Goal: Information Seeking & Learning: Learn about a topic

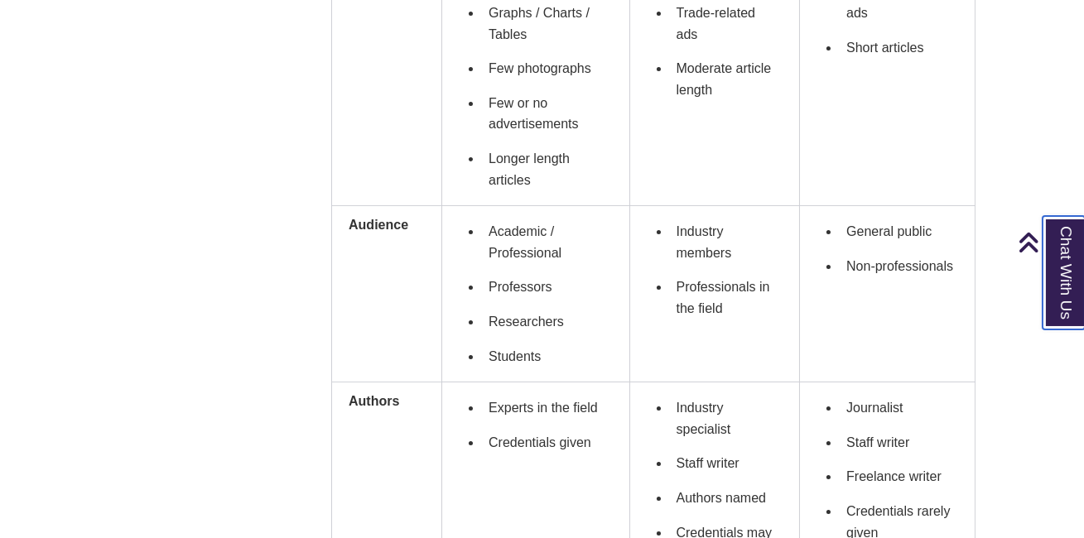
scroll to position [825, 0]
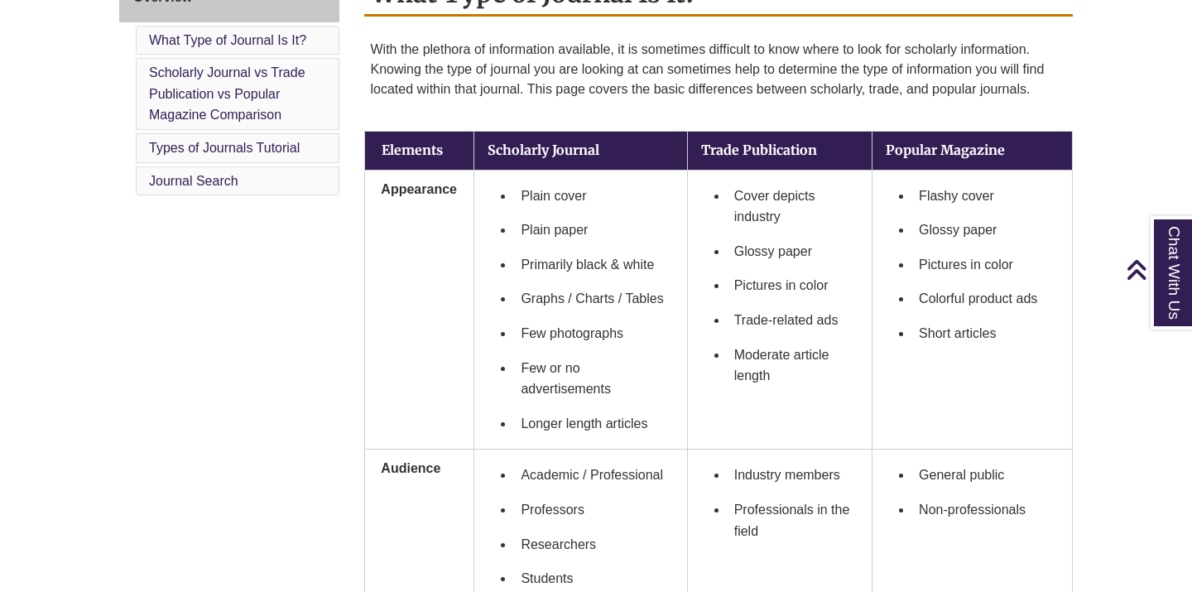
scroll to position [479, 0]
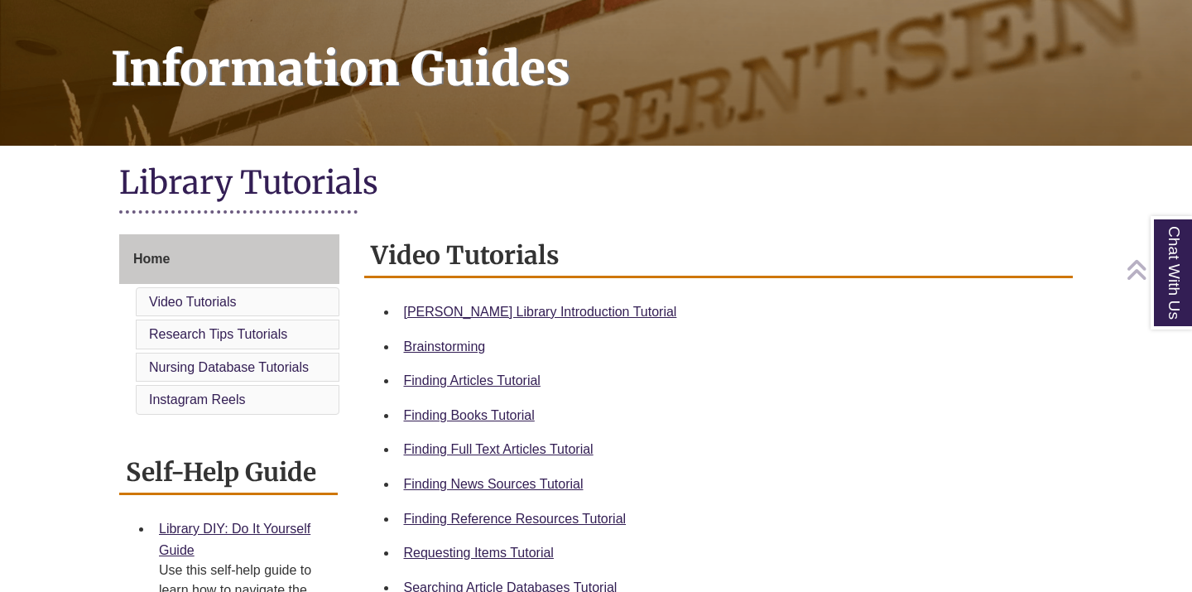
scroll to position [234, 0]
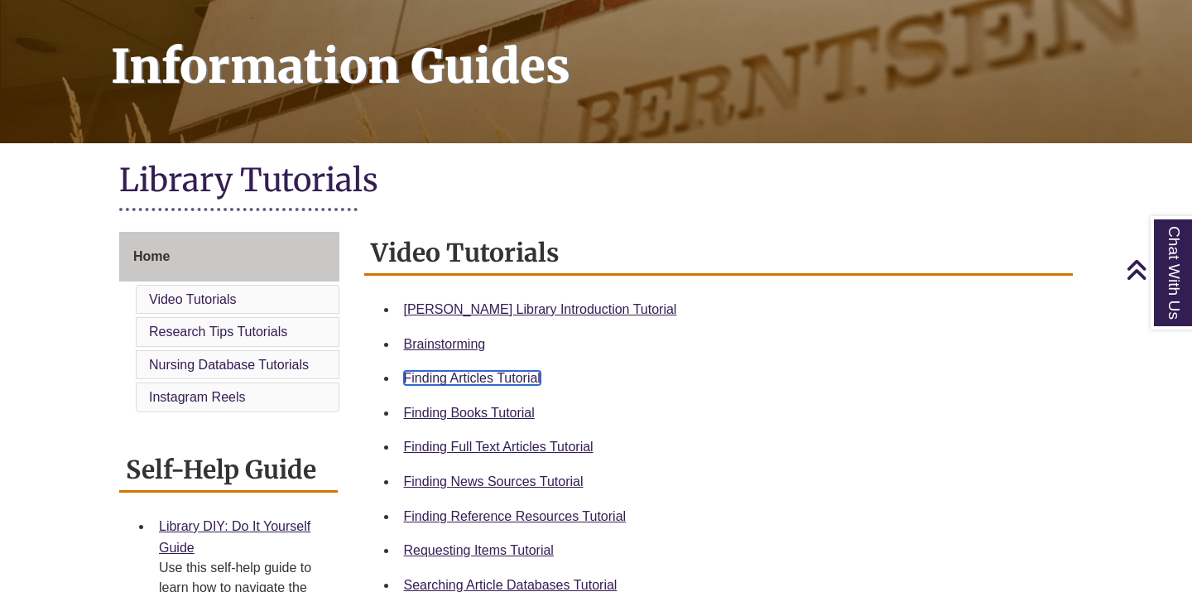
click at [510, 378] on link "Finding Articles Tutorial" at bounding box center [472, 378] width 137 height 14
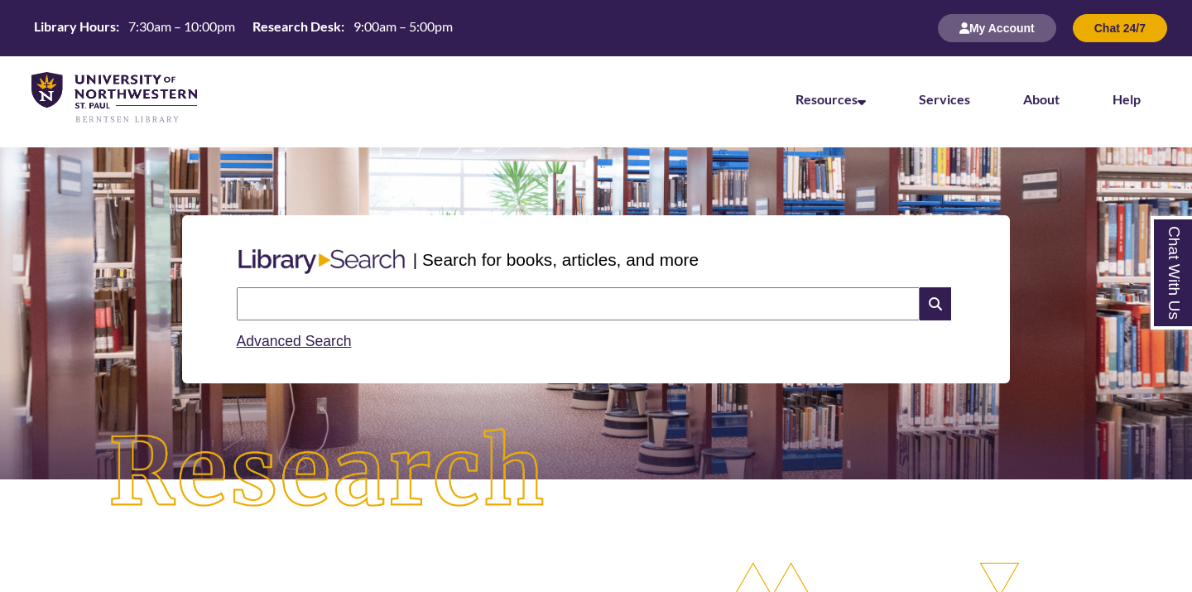
click at [556, 304] on input "text" at bounding box center [578, 303] width 683 height 33
type input "**********"
click at [937, 296] on icon at bounding box center [935, 303] width 31 height 33
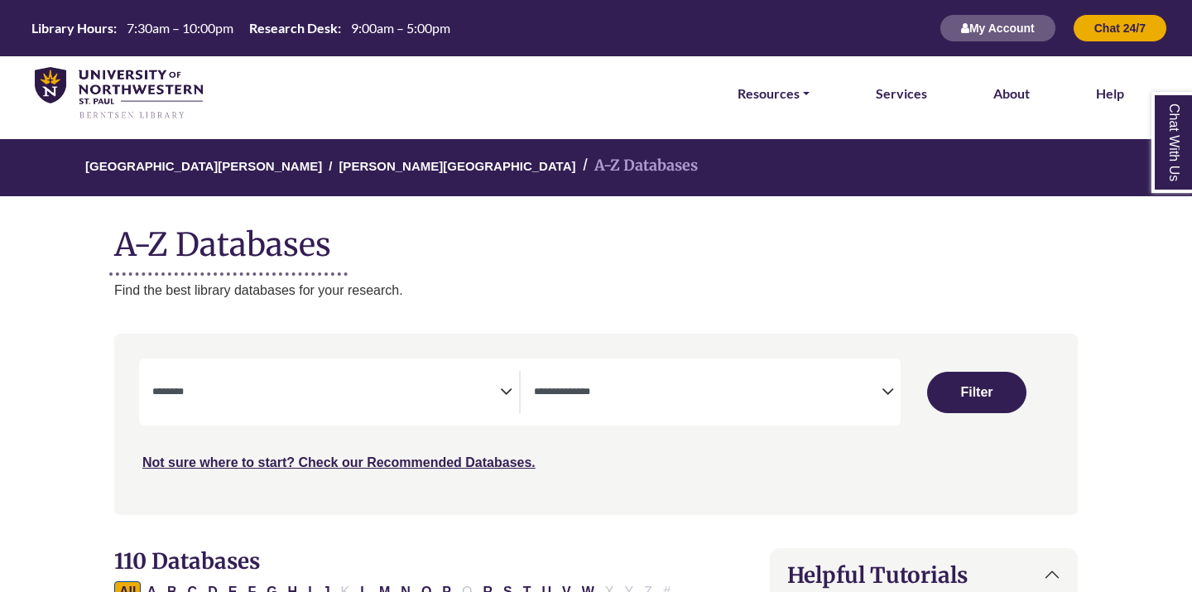
select select "Database Subject Filter"
select select "Database Types Filter"
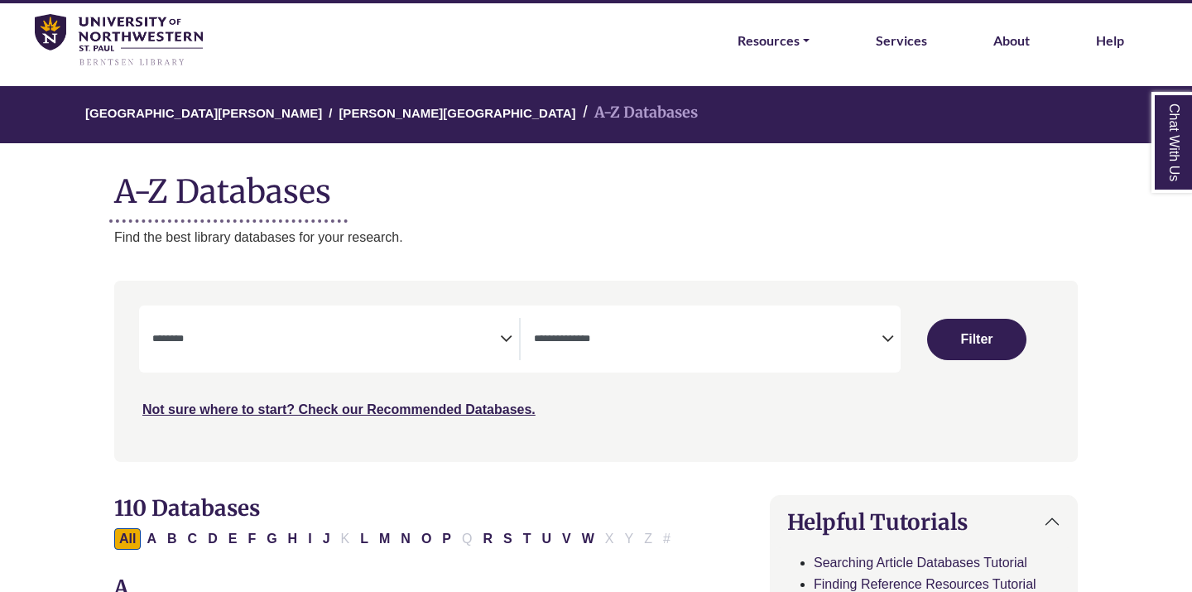
scroll to position [69, 0]
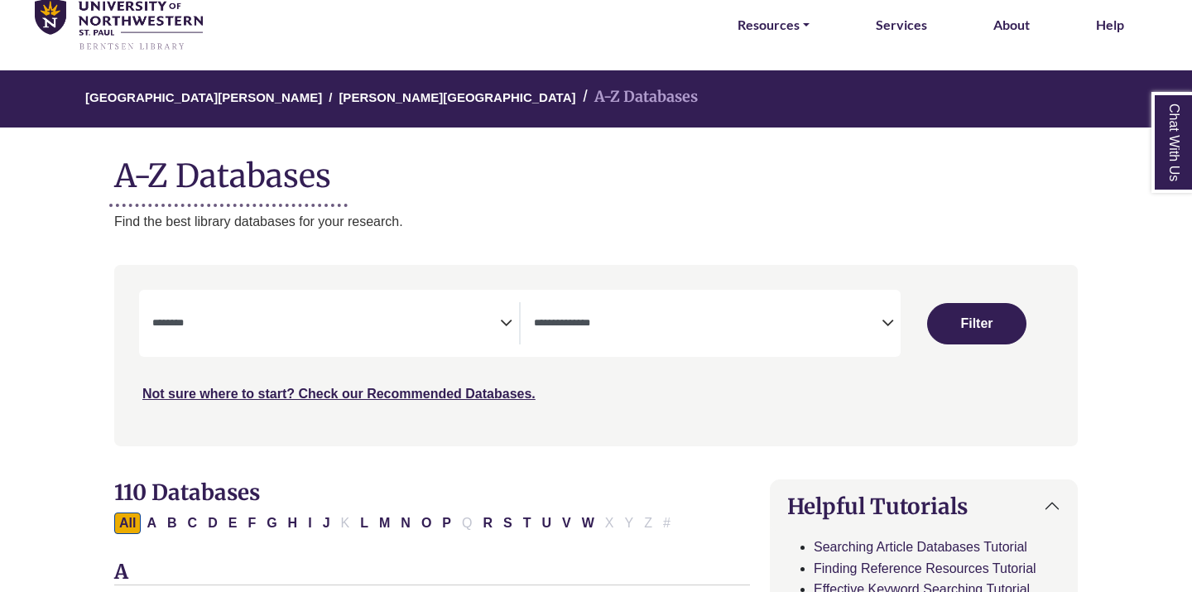
click at [366, 327] on textarea "Search" at bounding box center [326, 324] width 348 height 13
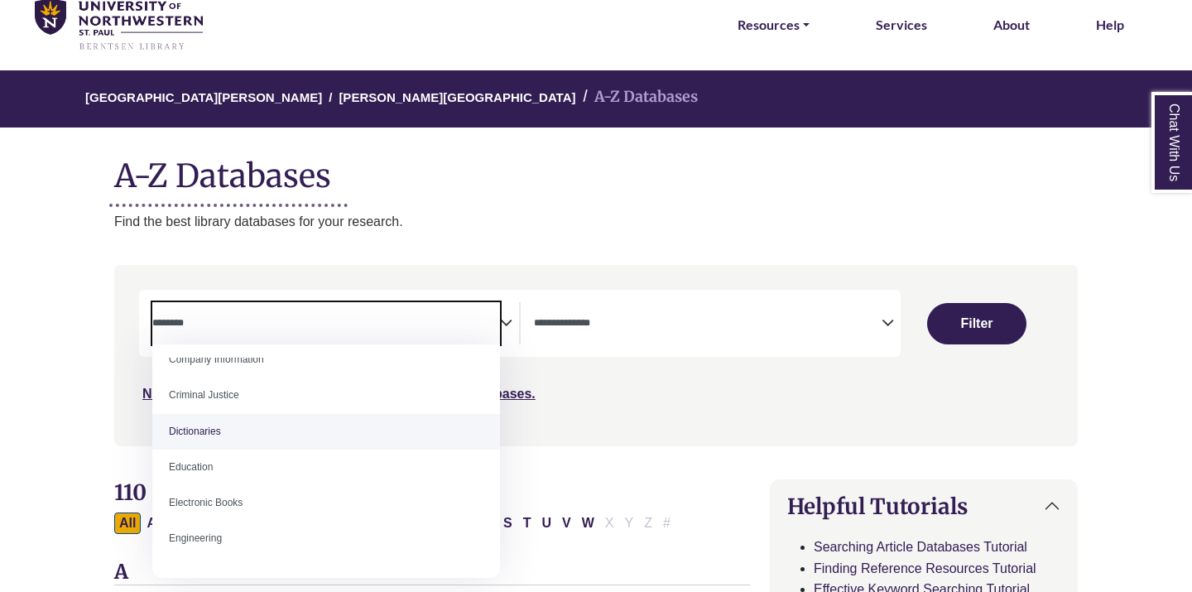
scroll to position [377, 0]
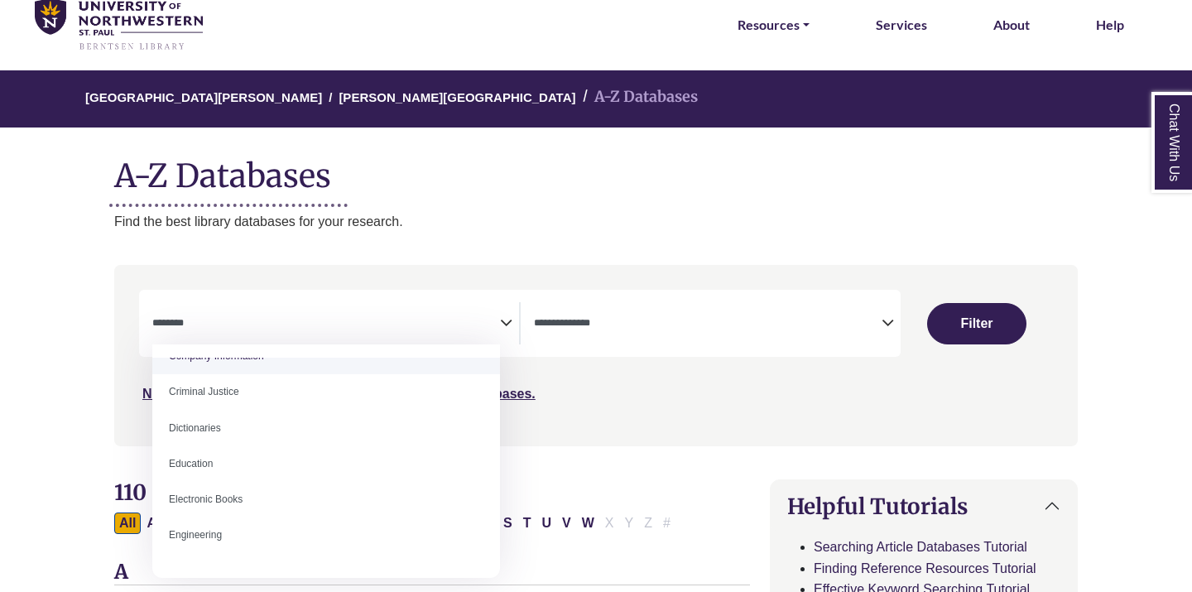
click at [247, 324] on textarea "Search" at bounding box center [326, 324] width 348 height 13
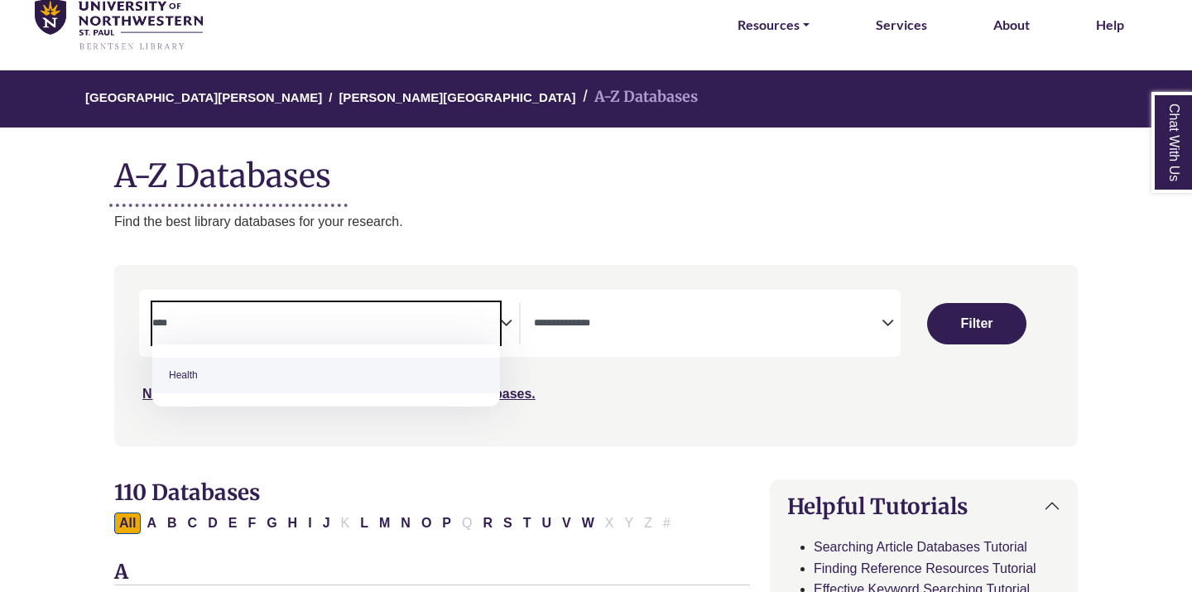
type textarea "****"
select select "*****"
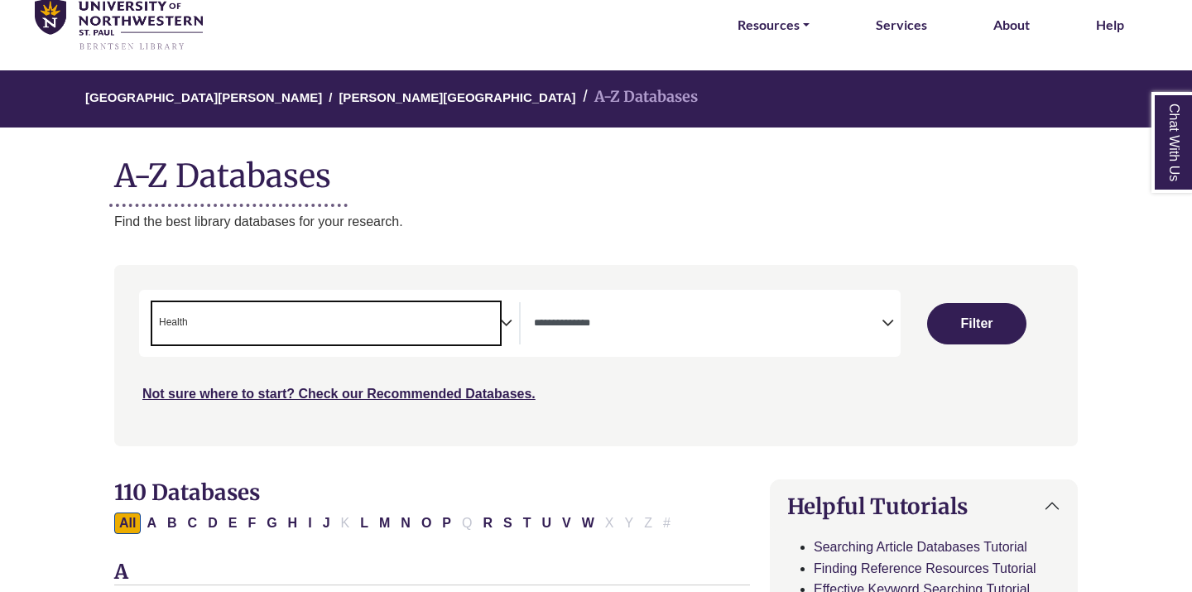
scroll to position [339, 0]
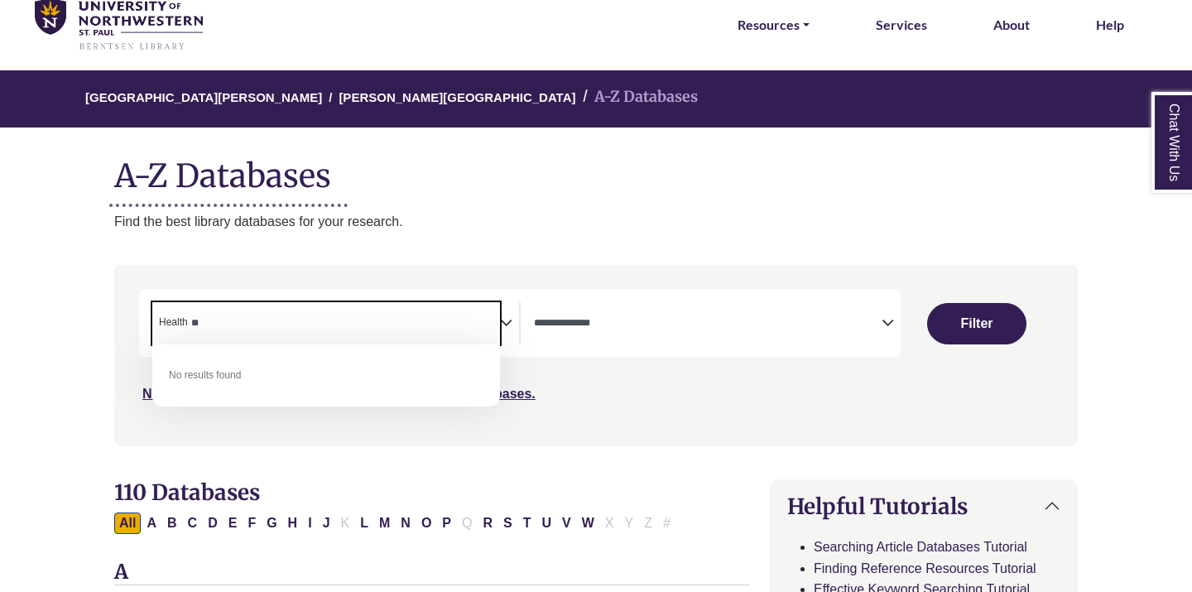
type textarea "*"
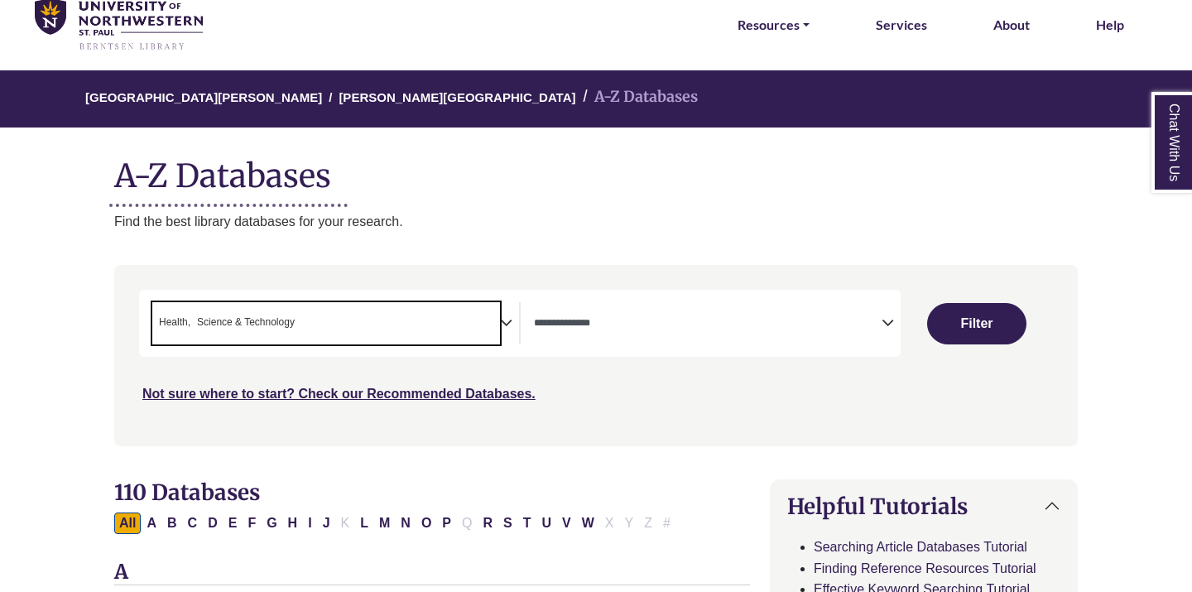
scroll to position [66, 0]
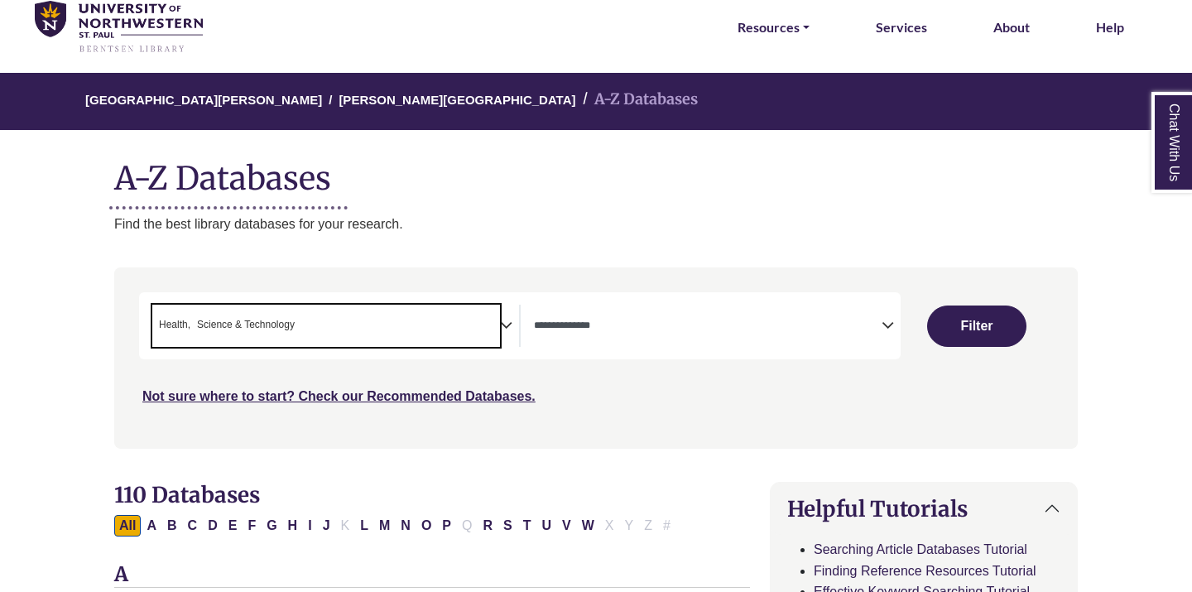
click at [319, 332] on span "× Health × Science & Technology" at bounding box center [326, 326] width 348 height 42
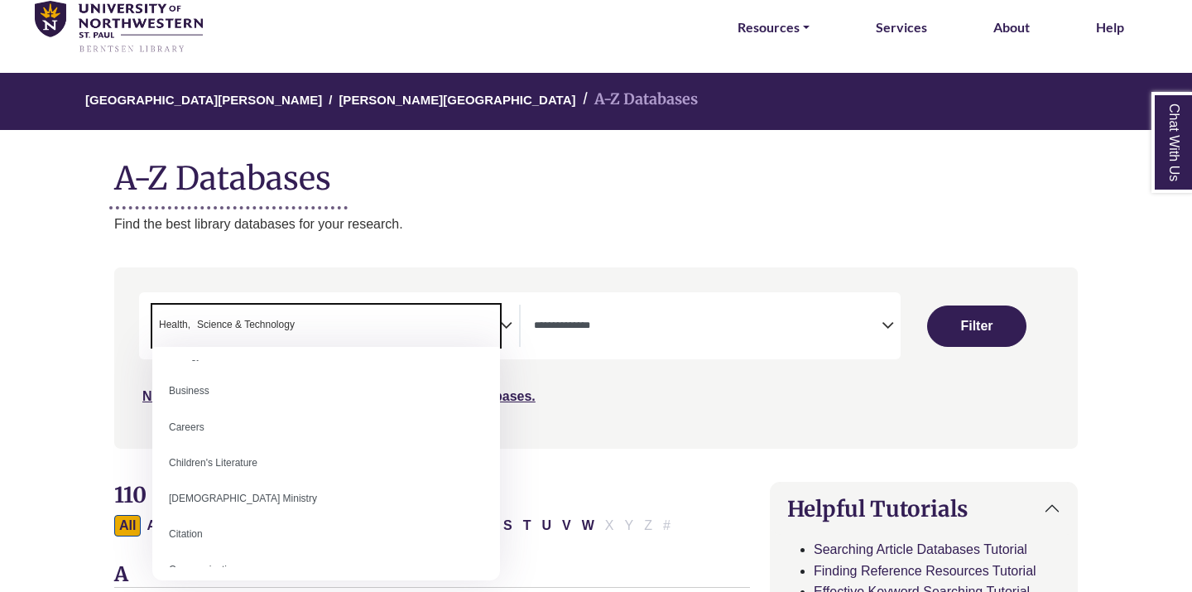
scroll to position [0, 0]
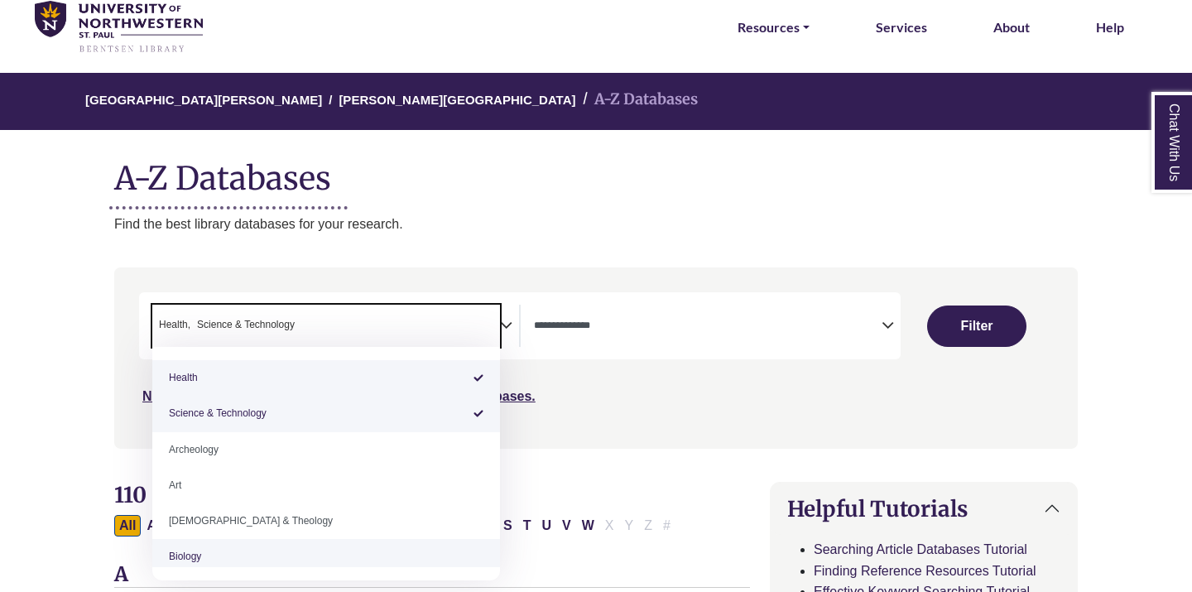
select select "*****"
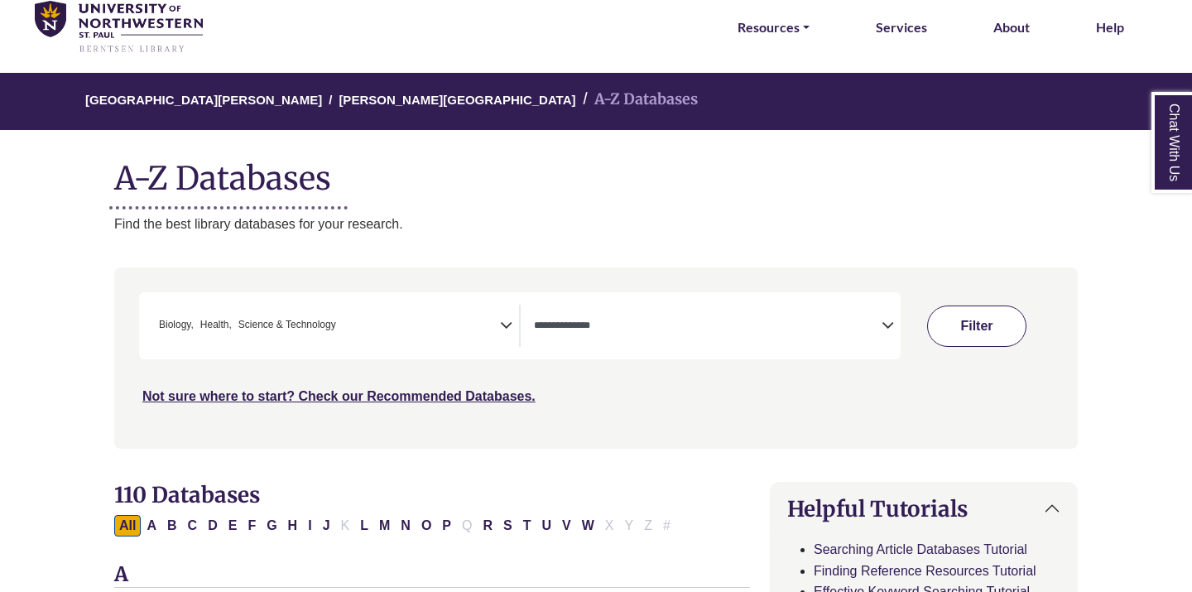
click at [966, 336] on button "Filter" at bounding box center [976, 326] width 99 height 41
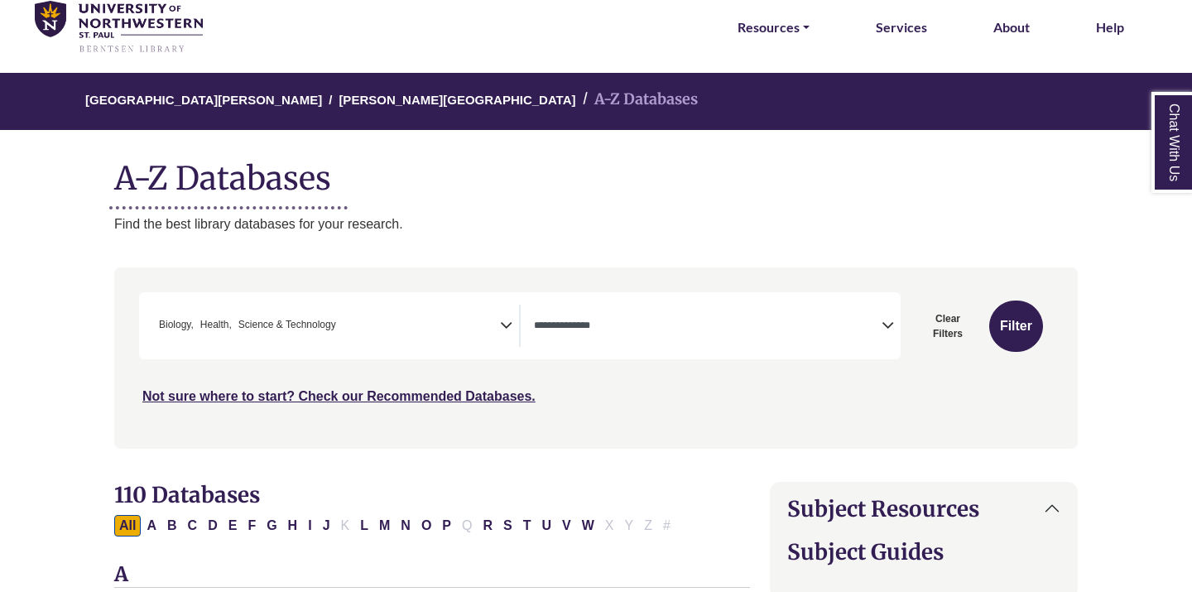
select select "Database Types Filter"
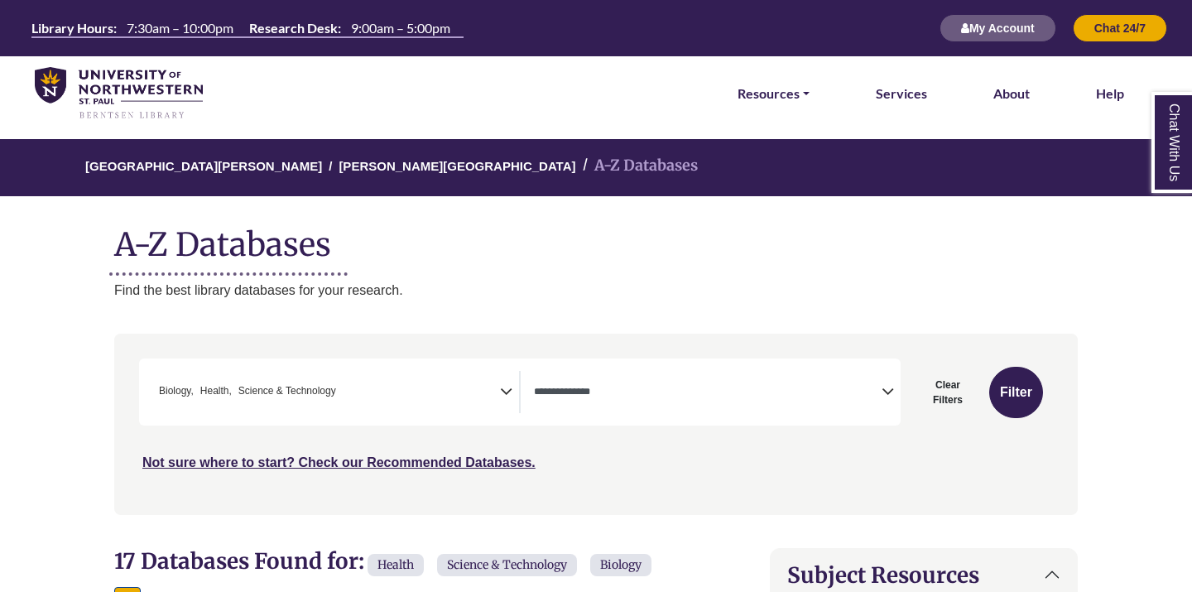
click at [61, 30] on th "Library Hours:" at bounding box center [71, 27] width 93 height 17
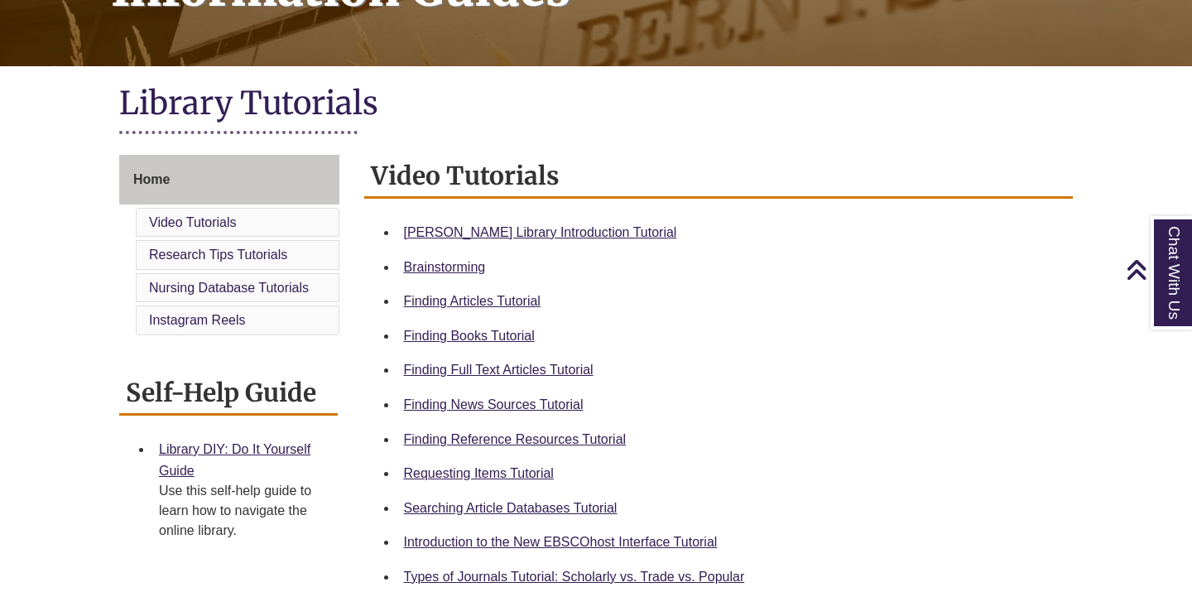
scroll to position [320, 0]
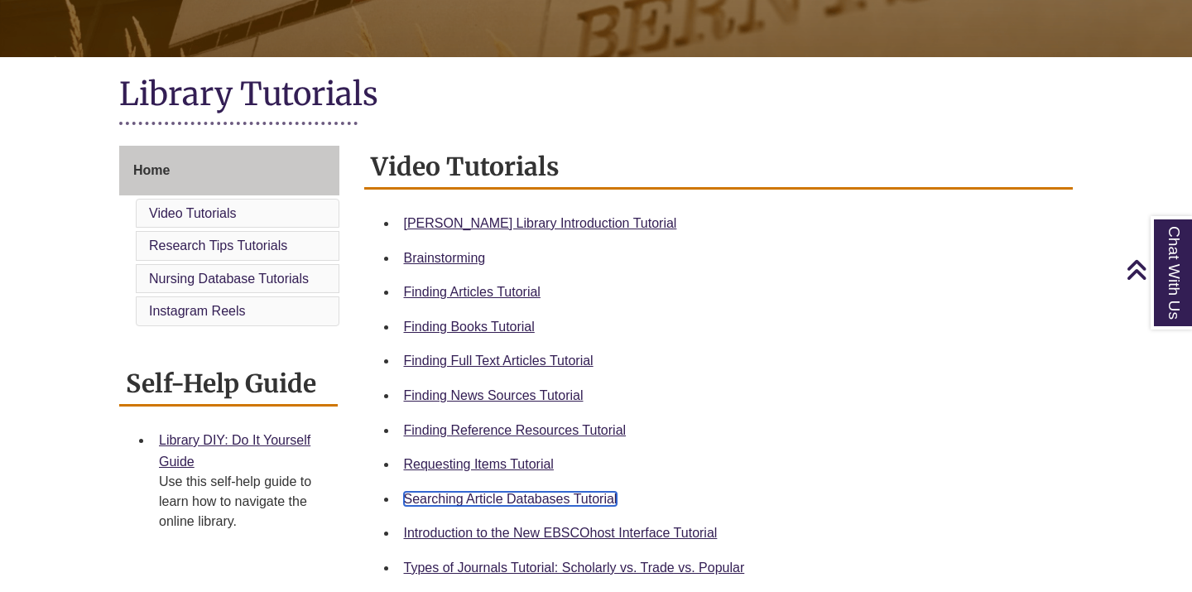
click at [555, 496] on link "Searching Article Databases Tutorial" at bounding box center [511, 499] width 214 height 14
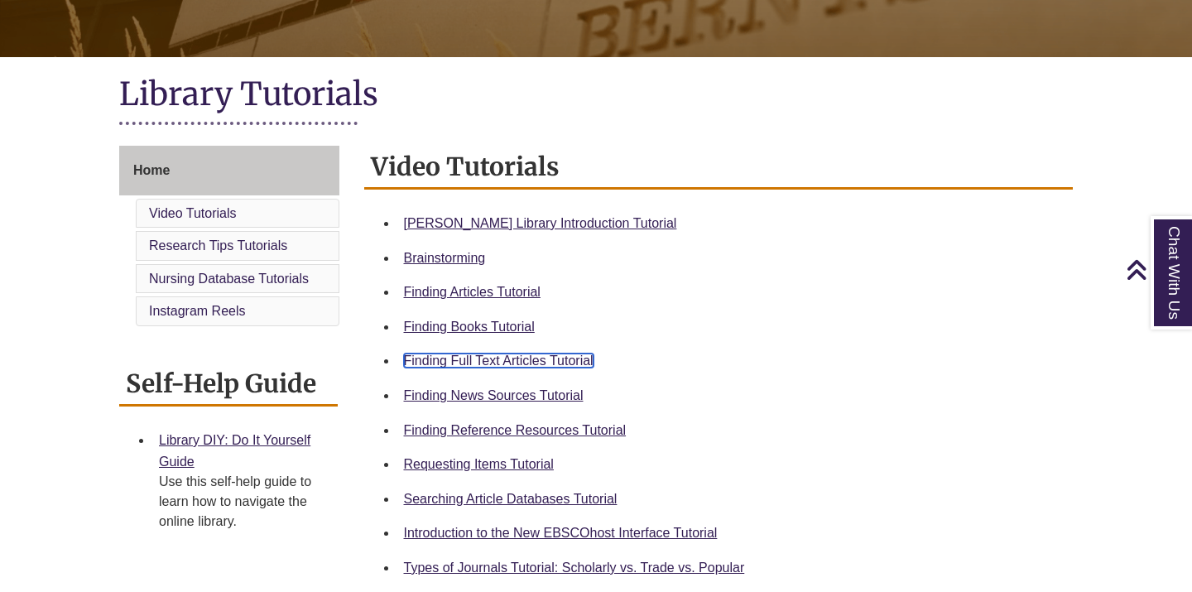
click at [560, 359] on link "Finding Full Text Articles Tutorial" at bounding box center [499, 361] width 190 height 14
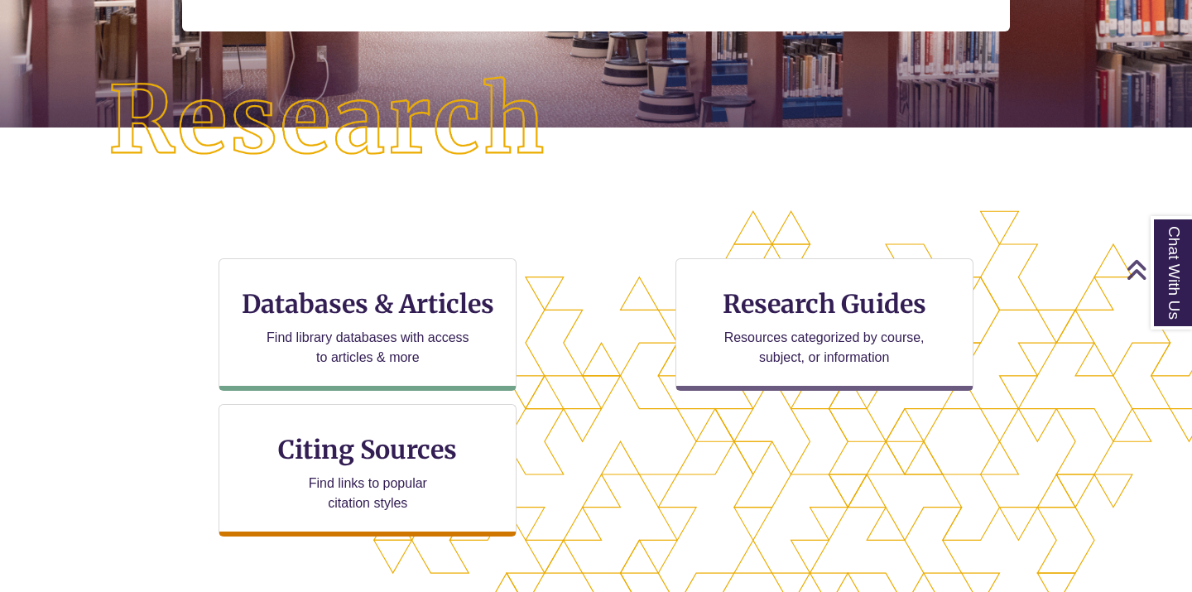
scroll to position [363, 0]
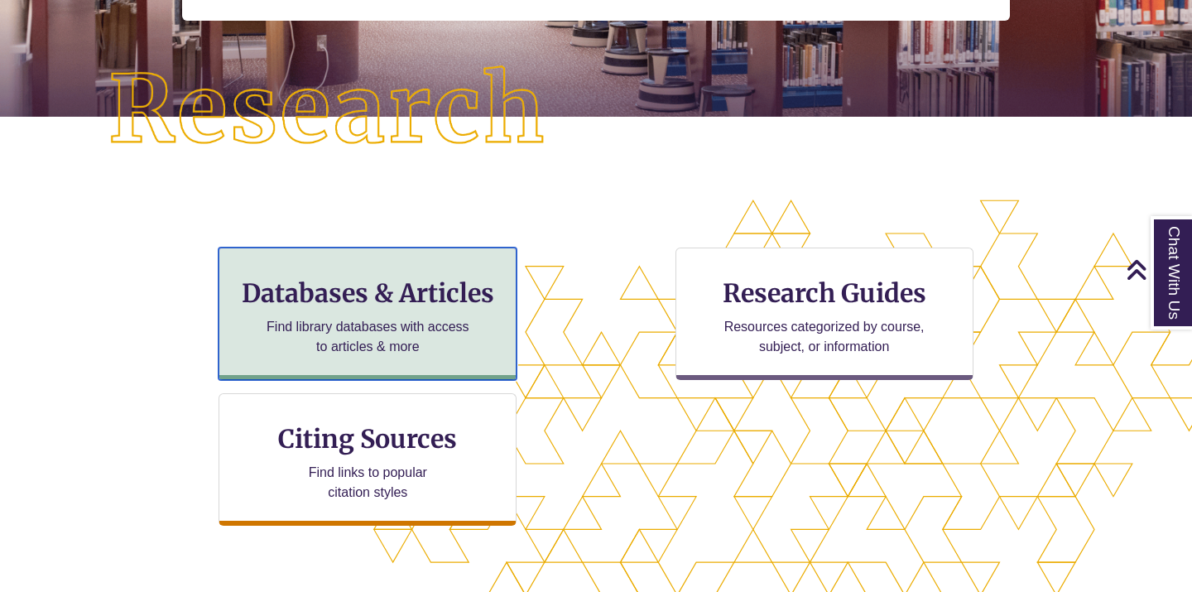
click at [378, 275] on div "Databases & Articles Find library databases with access to articles & more" at bounding box center [368, 314] width 298 height 132
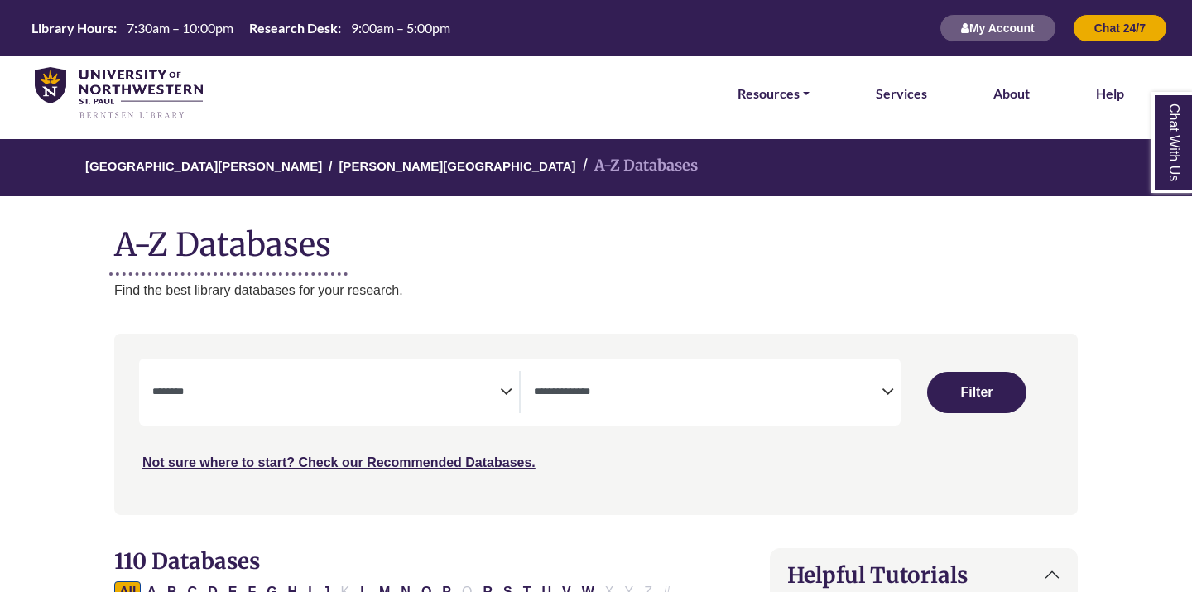
select select "Database Subject Filter"
select select "Database Types Filter"
click at [156, 96] on img at bounding box center [119, 94] width 168 height 54
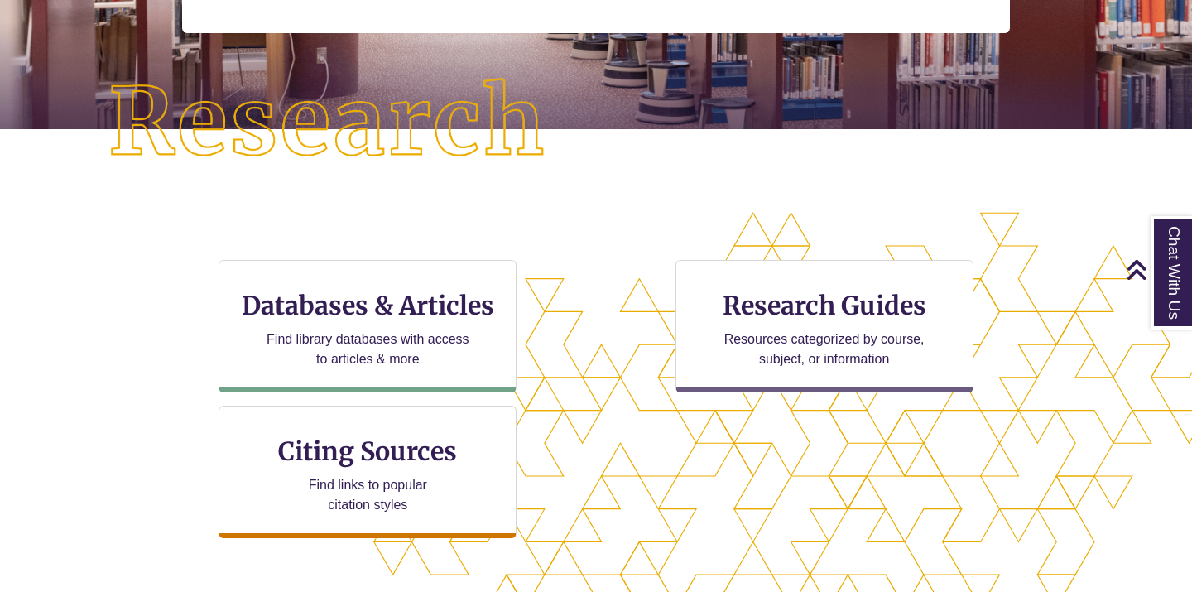
scroll to position [351, 0]
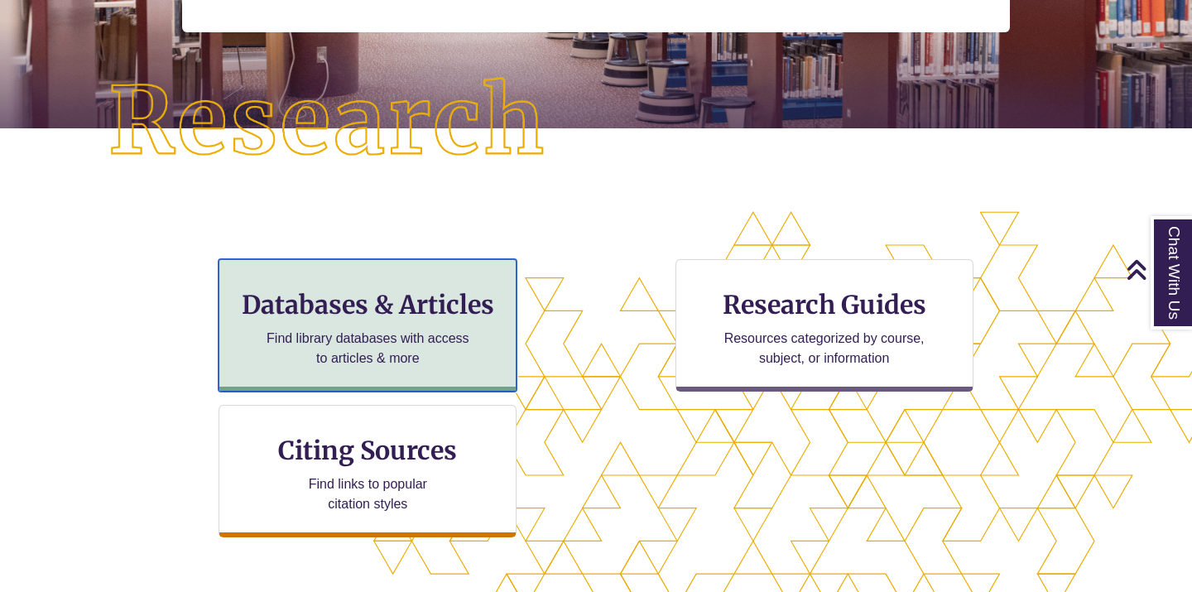
click at [402, 324] on div "Databases & Articles Find library databases with access to articles & more" at bounding box center [368, 325] width 298 height 132
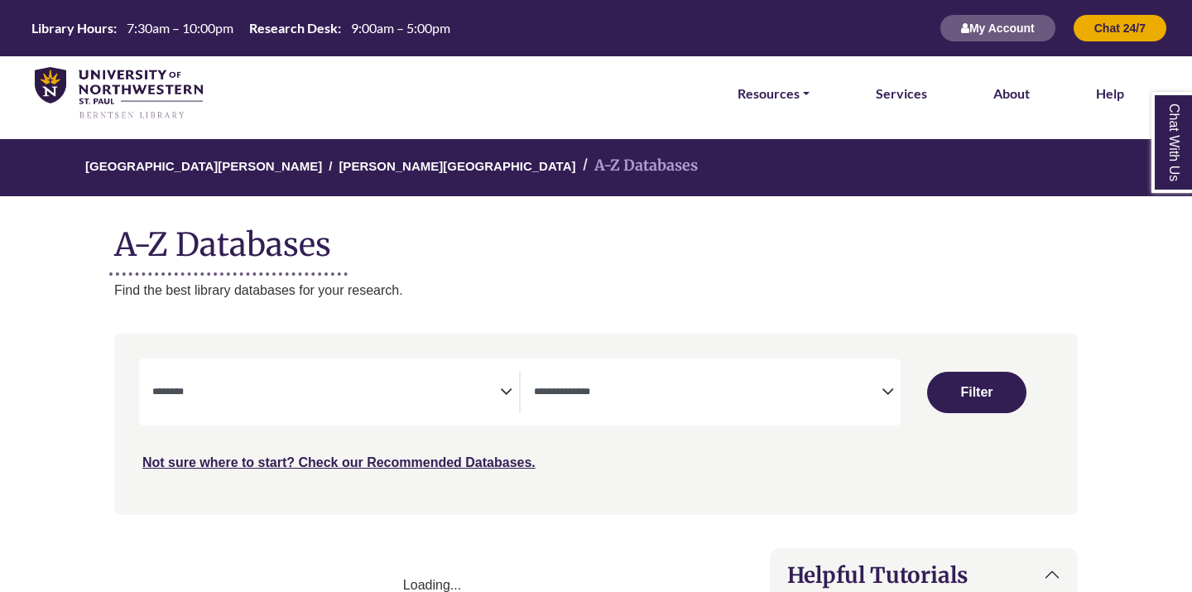
select select "Database Subject Filter"
select select "Database Types Filter"
select select "Database Subject Filter"
select select "Database Types Filter"
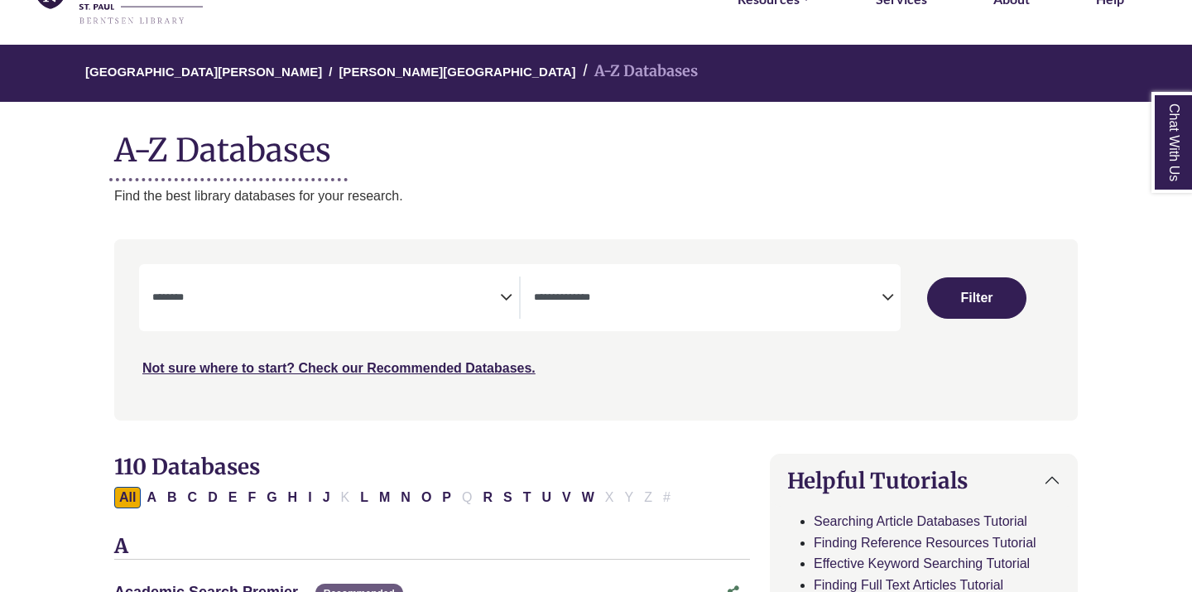
scroll to position [97, 0]
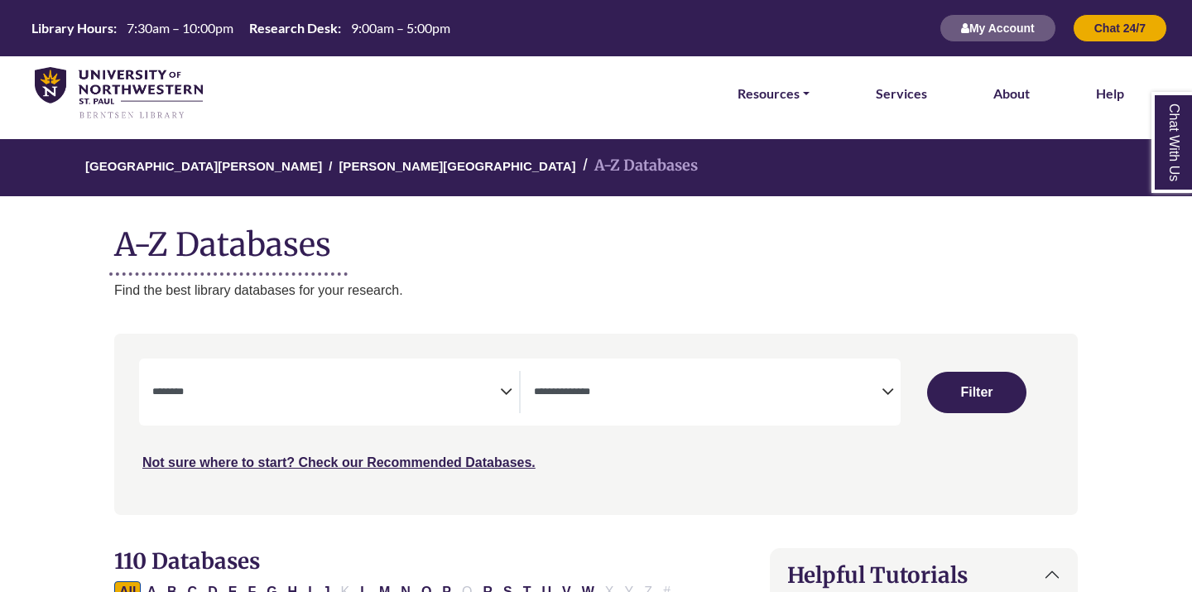
select select "Database Subject Filter"
select select "Database Types Filter"
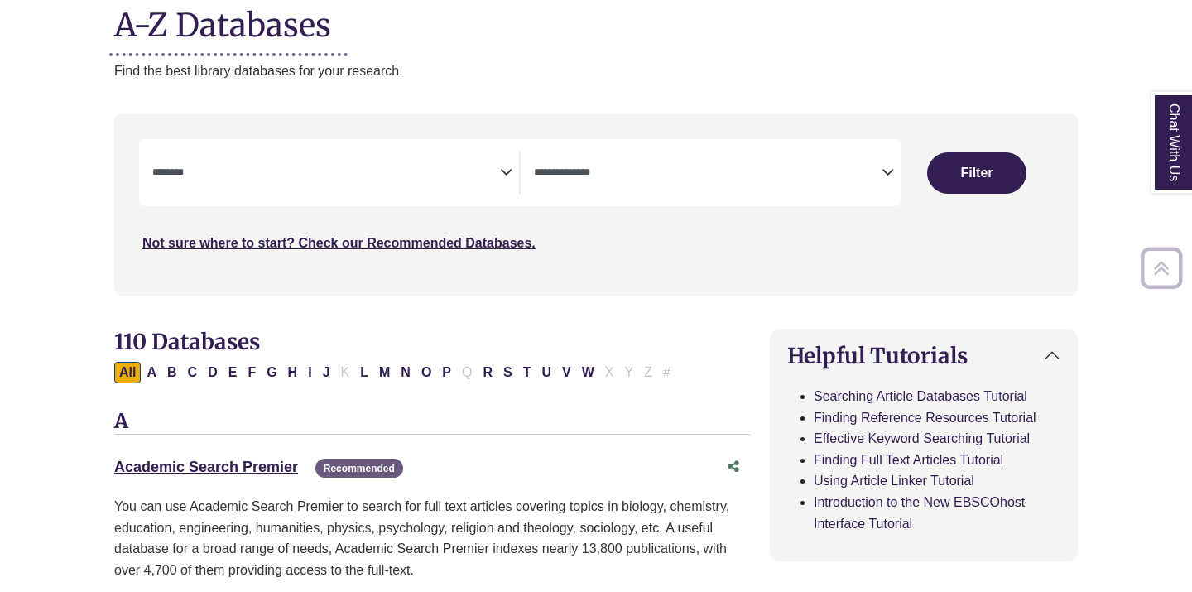
scroll to position [220, 0]
click at [253, 465] on link "Academic Search Premier This link opens in a new window" at bounding box center [206, 466] width 184 height 17
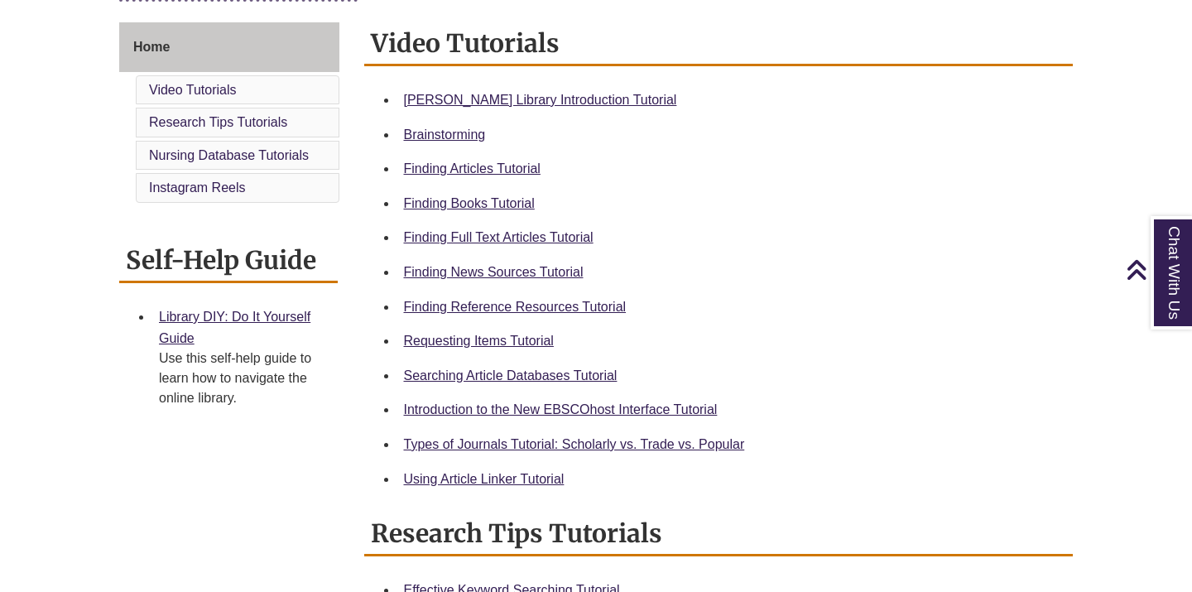
scroll to position [446, 0]
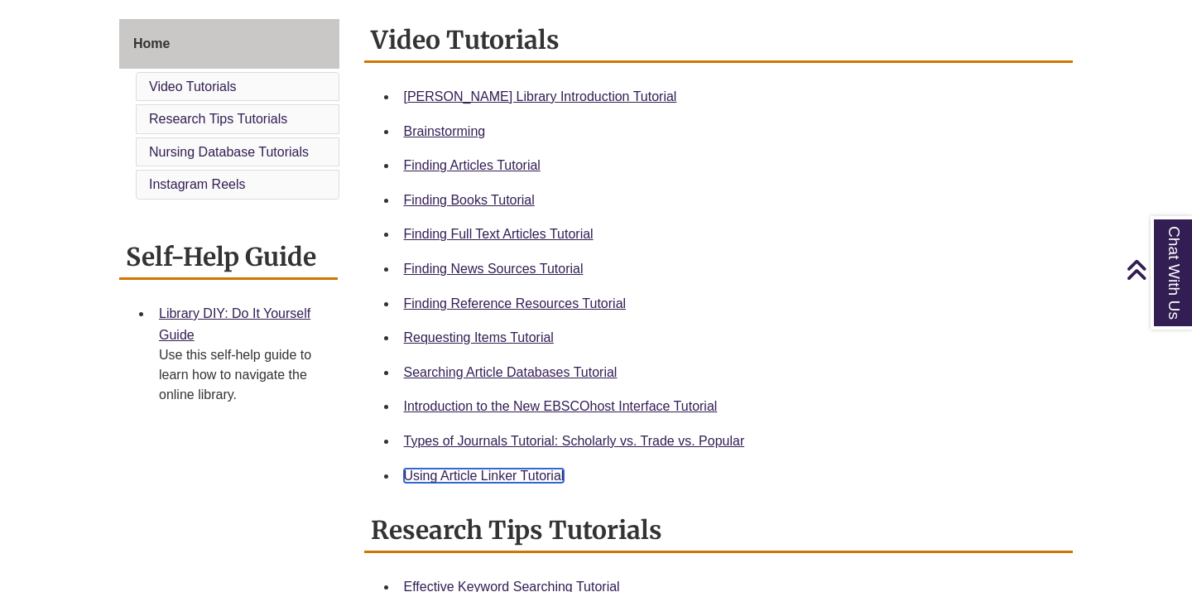
click at [503, 476] on link "Using Article Linker Tutorial" at bounding box center [484, 476] width 161 height 14
